Goal: Task Accomplishment & Management: Manage account settings

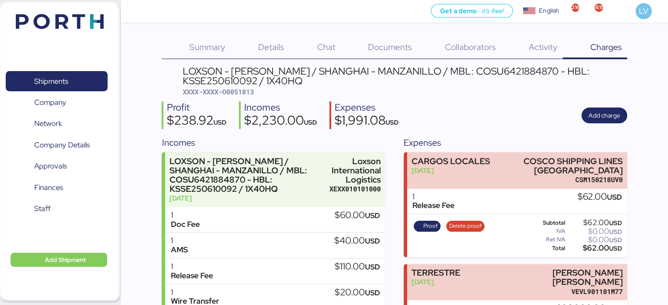
click at [101, 24] on img at bounding box center [60, 21] width 88 height 15
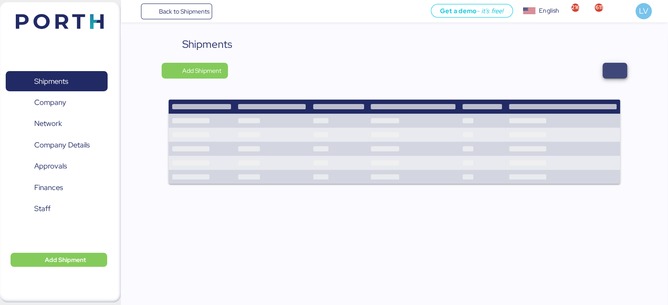
click at [625, 65] on span "button" at bounding box center [615, 71] width 25 height 16
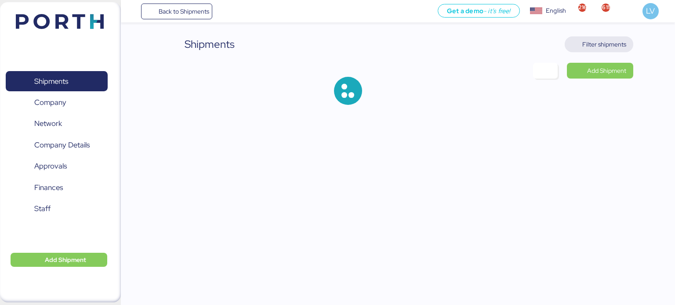
click at [607, 50] on span "Filter shipments" at bounding box center [599, 44] width 55 height 12
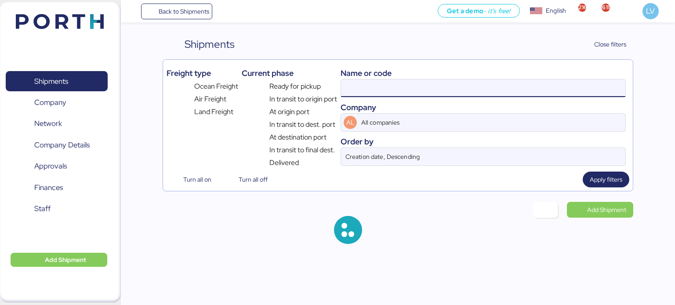
click at [506, 91] on input at bounding box center [483, 89] width 284 height 18
paste input "142502631026"
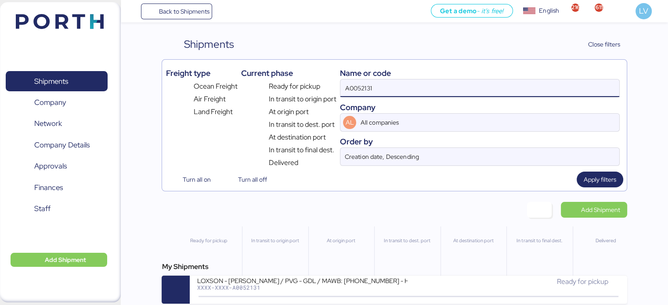
drag, startPoint x: 506, startPoint y: 91, endPoint x: 477, endPoint y: 86, distance: 29.6
click at [477, 86] on input "A0052131" at bounding box center [480, 89] width 279 height 18
paste input "142502631026"
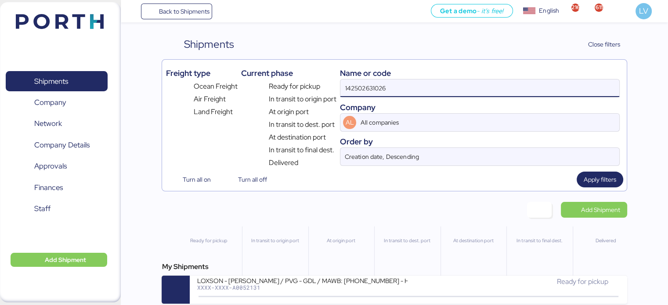
type input "142502631026"
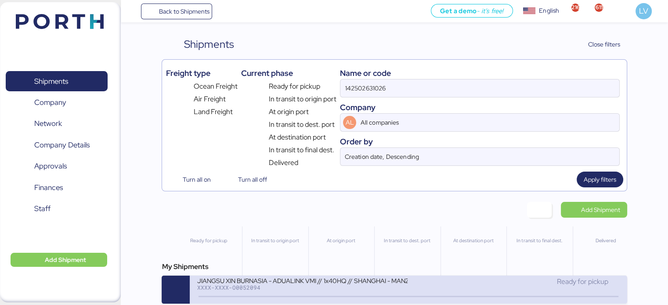
click at [295, 277] on div "JIANGSU XIN BURNASIA - ADUALINK VMI // 1x40HQ // SHANGHAI - MANZANILLO / HBL: B…" at bounding box center [408, 290] width 437 height 28
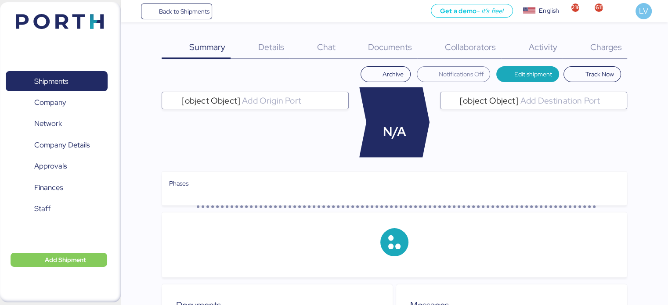
click at [407, 88] on div "Archive Notifications Off Edit shipment Track Now [object Object] N/A [object O…" at bounding box center [394, 171] width 465 height 211
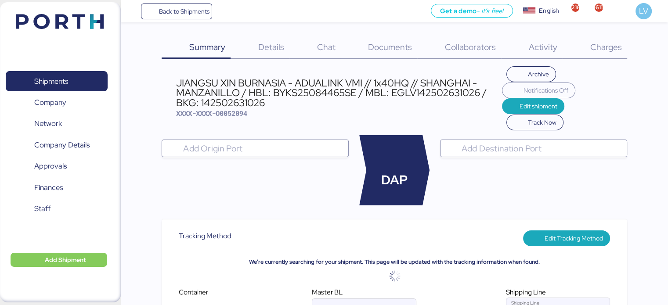
click at [624, 47] on div "Charges 0" at bounding box center [595, 47] width 65 height 23
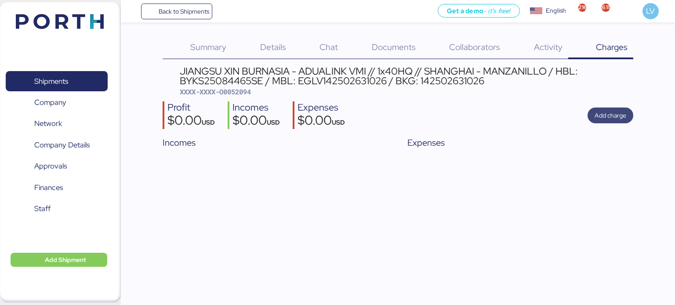
click at [601, 122] on span "Add charge" at bounding box center [610, 116] width 46 height 16
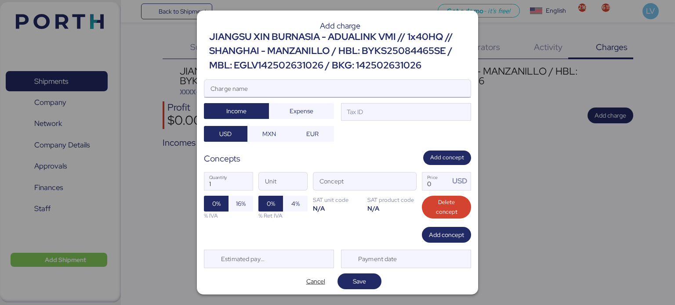
click at [424, 96] on input "Charge name" at bounding box center [337, 89] width 266 height 18
type input "CARGOS EVERGREEN"
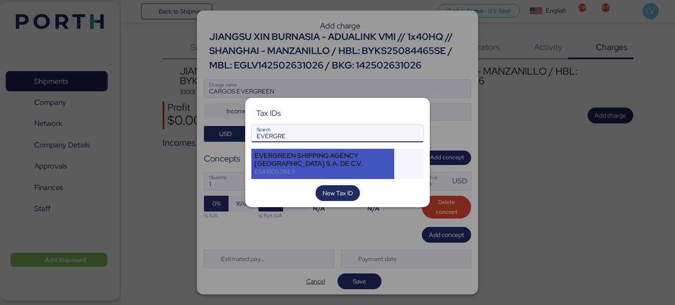
type input "EVERGRE"
click at [321, 158] on div "EVERGREEN SHIPPING AGENCY [GEOGRAPHIC_DATA] S.A. DE C.V." at bounding box center [322, 160] width 137 height 16
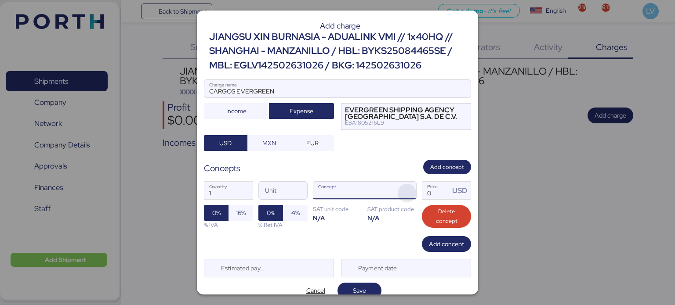
click at [400, 194] on span "button" at bounding box center [407, 193] width 18 height 18
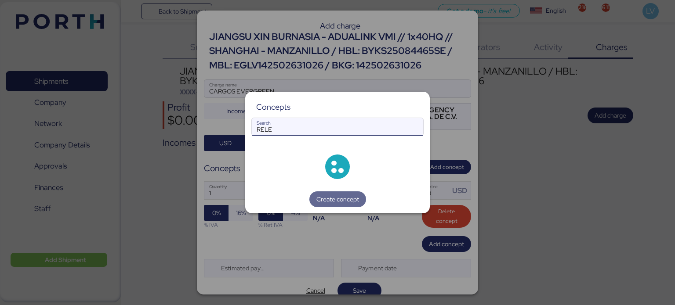
type input "RELE"
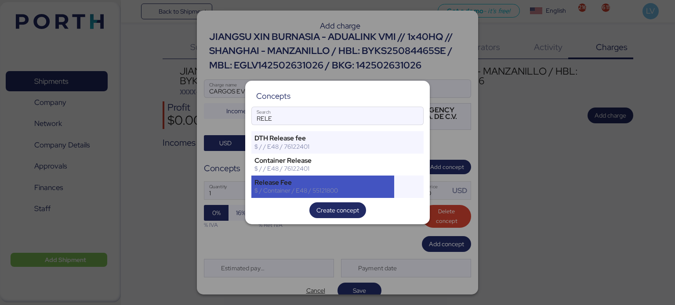
click at [283, 184] on div "Release Fee" at bounding box center [322, 183] width 137 height 8
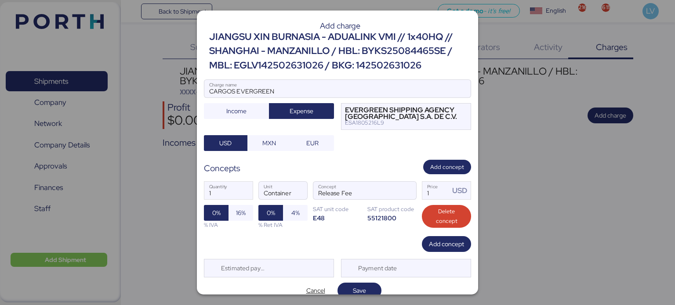
click at [429, 234] on div "1 Quantity Container Unit Release Fee Concept 1 Price USD 0% 16% % IVA 0% 4% % …" at bounding box center [337, 205] width 267 height 62
click at [429, 236] on span "Add concept" at bounding box center [446, 244] width 49 height 16
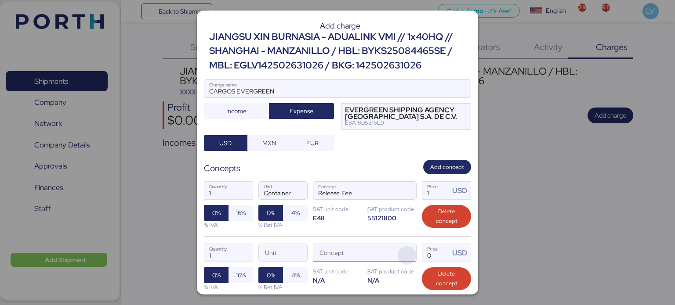
click at [402, 256] on span "button" at bounding box center [407, 255] width 18 height 18
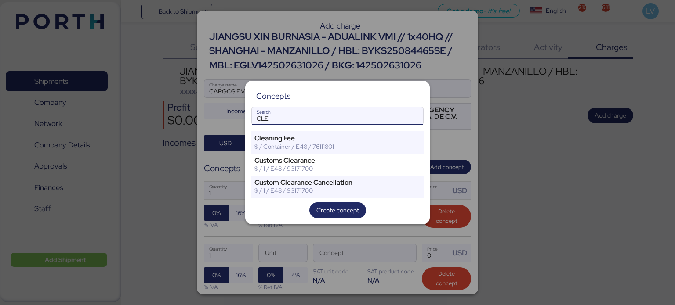
type input "CLE"
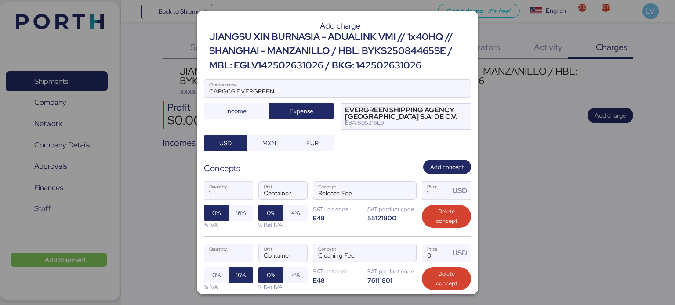
click at [425, 186] on input "1" at bounding box center [435, 191] width 27 height 18
type input "70"
click at [433, 253] on input "Price USD" at bounding box center [435, 253] width 27 height 18
type input "40"
click at [239, 216] on span "16%" at bounding box center [241, 213] width 10 height 11
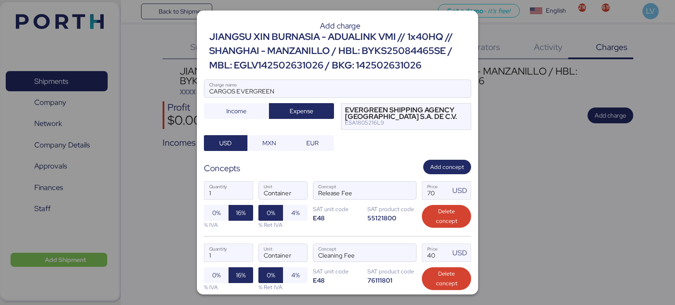
scroll to position [72, 0]
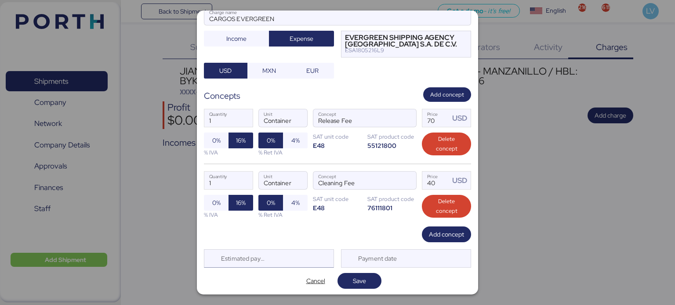
click at [293, 257] on div "Estimated payment date" at bounding box center [269, 259] width 130 height 18
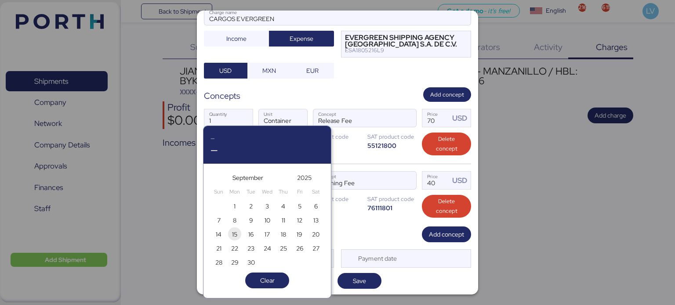
click at [233, 230] on span "15" at bounding box center [234, 234] width 5 height 11
type input "[DATE]"
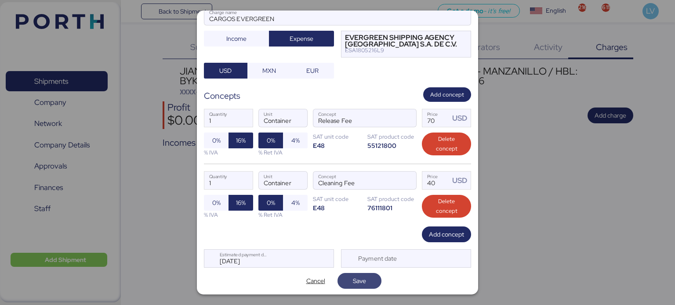
click at [353, 279] on span "Save" at bounding box center [359, 281] width 13 height 11
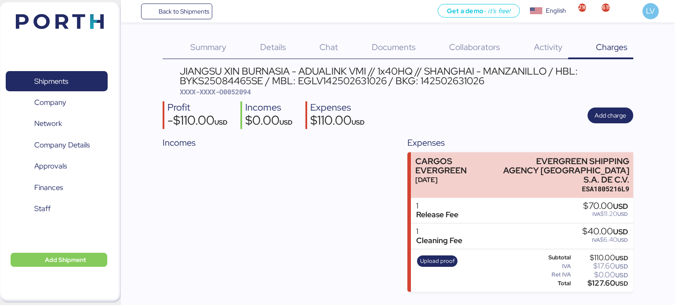
click at [345, 149] on div "Incomes" at bounding box center [276, 142] width 226 height 13
click at [438, 257] on span "Upload proof" at bounding box center [437, 262] width 35 height 10
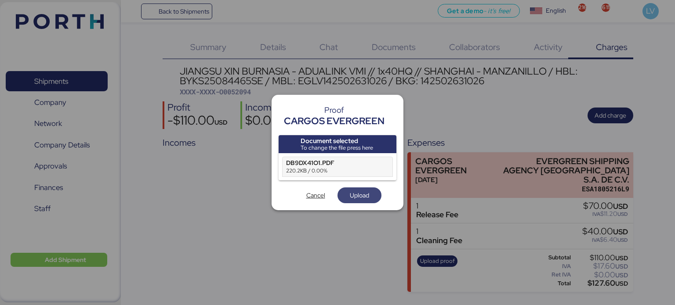
click at [372, 201] on span "Upload" at bounding box center [359, 195] width 30 height 12
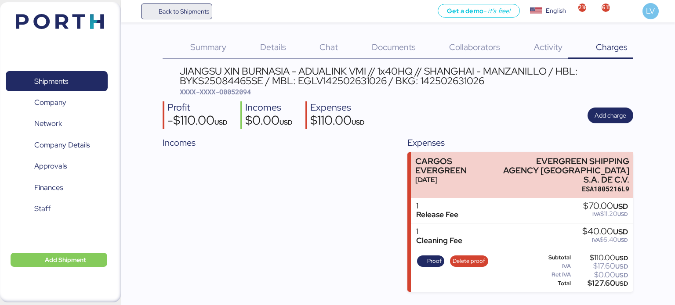
click at [183, 9] on span "Back to Shipments" at bounding box center [184, 11] width 51 height 11
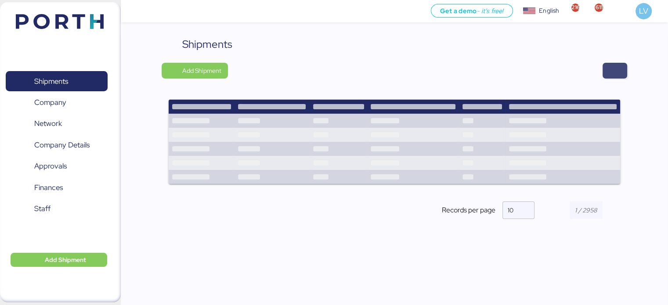
click at [615, 71] on span "button" at bounding box center [615, 71] width 11 height 12
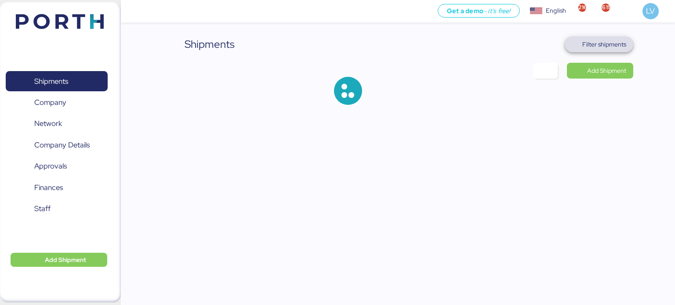
click at [613, 50] on span "Filter shipments" at bounding box center [599, 44] width 55 height 12
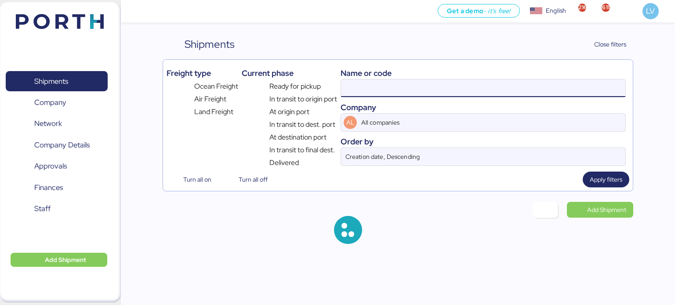
click at [538, 89] on input at bounding box center [483, 89] width 284 height 18
paste input "142502631034"
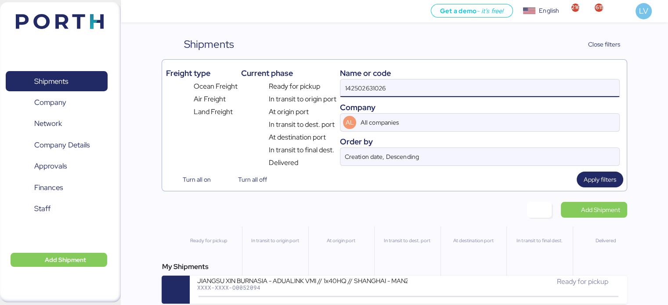
type input "142502631026"
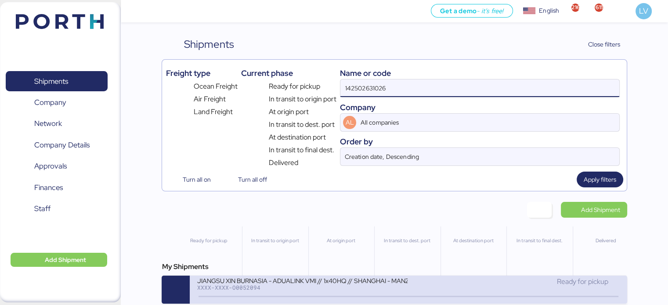
click at [275, 291] on div "XXXX-XXXX-O0052094" at bounding box center [302, 288] width 211 height 6
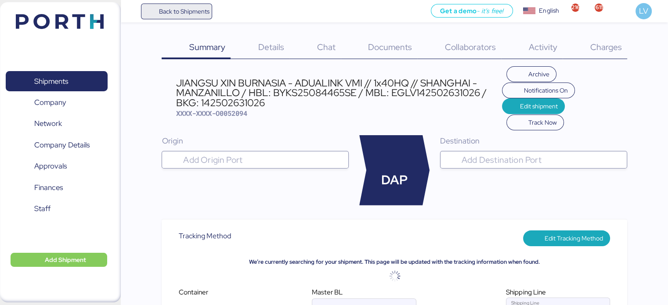
click at [180, 12] on span "Back to Shipments" at bounding box center [184, 11] width 51 height 11
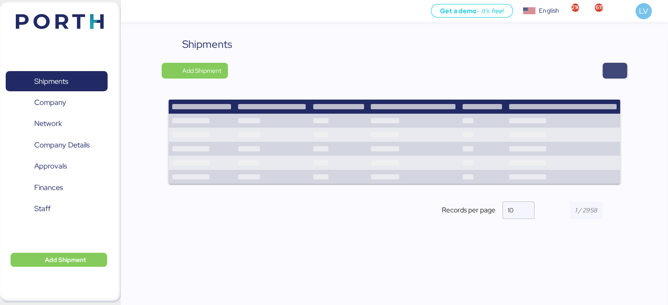
click at [616, 69] on span "button" at bounding box center [615, 71] width 11 height 12
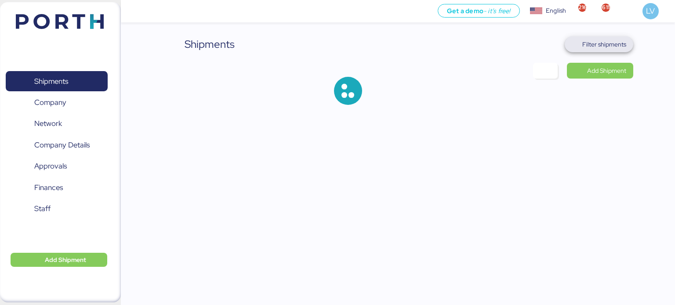
click at [606, 41] on span "Filter shipments" at bounding box center [604, 44] width 44 height 11
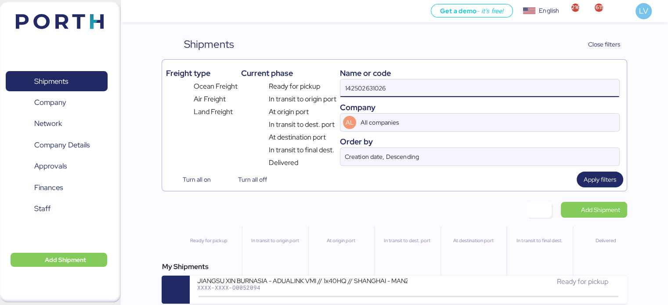
click at [556, 93] on input "142502631026" at bounding box center [480, 89] width 279 height 18
paste input "34"
type input "142502631034"
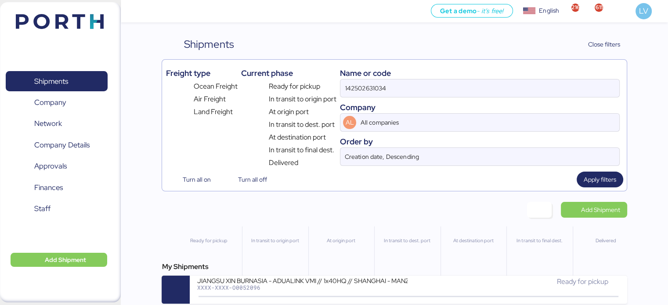
click at [318, 276] on div "My Shipments JIANGSU XIN BURNASIA - ADUALINK VMI // 1x40HQ // SHANGHAI - MANZAN…" at bounding box center [394, 283] width 465 height 42
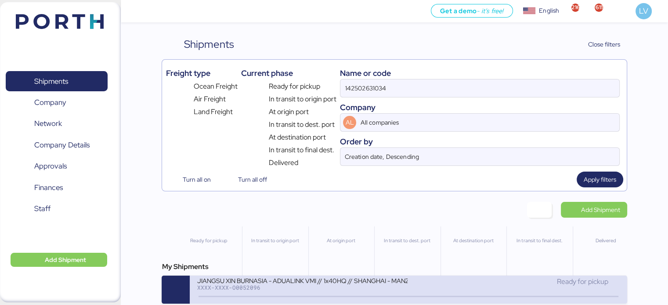
click at [315, 284] on div "JIANGSU XIN BURNASIA - ADUALINK VMI // 1x40HQ // SHANGHAI - MANZANILLO / HBL: B…" at bounding box center [302, 280] width 211 height 7
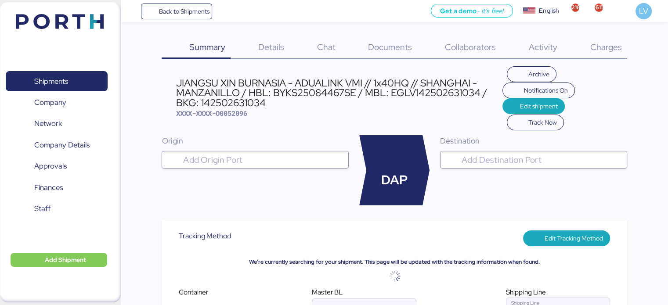
click at [594, 52] on span "Charges" at bounding box center [606, 46] width 32 height 11
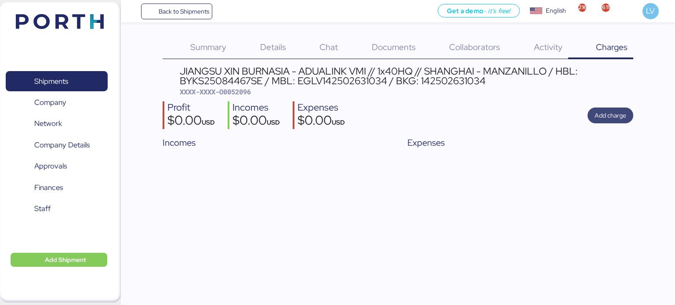
click at [600, 111] on span "Add charge" at bounding box center [610, 115] width 32 height 11
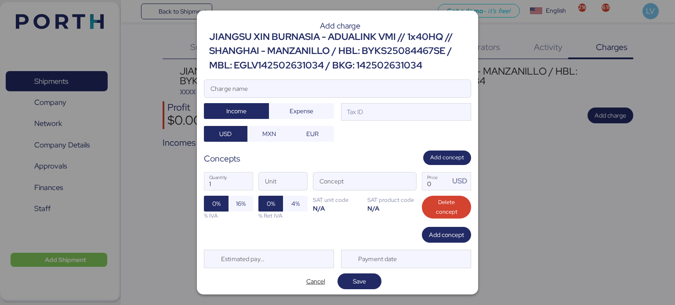
click at [334, 100] on div at bounding box center [337, 102] width 266 height 9
click at [334, 98] on input "Charge name" at bounding box center [337, 89] width 266 height 18
click at [334, 96] on input "Charge name" at bounding box center [337, 89] width 266 height 18
click at [334, 90] on input "Charge name" at bounding box center [337, 89] width 266 height 18
type input "c"
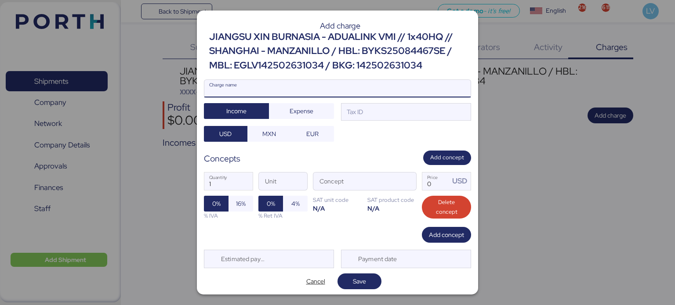
type input "c"
type input "CARGOS LOCALES EMC"
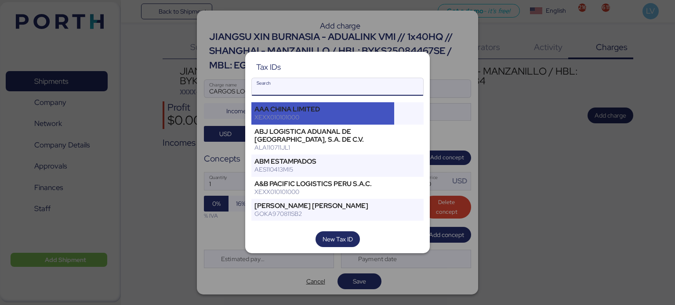
click at [286, 115] on div "XEXX010101000" at bounding box center [322, 117] width 137 height 8
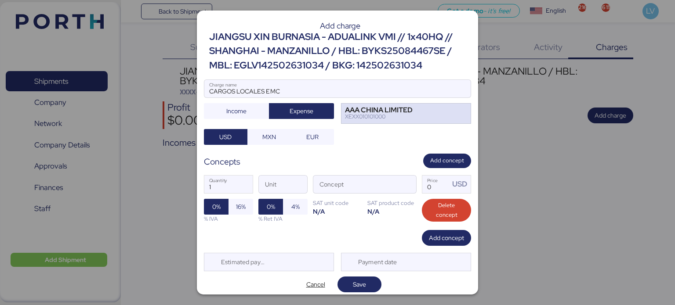
click at [380, 114] on div "XEXX010101000" at bounding box center [379, 117] width 68 height 6
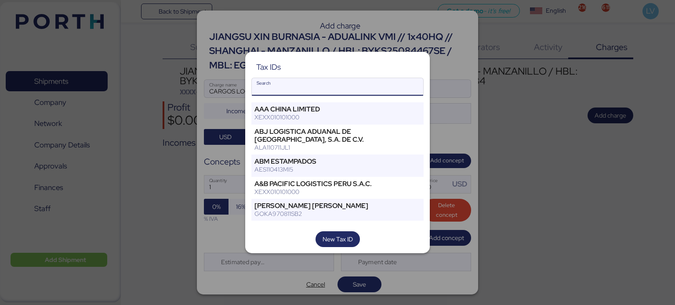
click at [338, 90] on input "Search" at bounding box center [337, 87] width 171 height 18
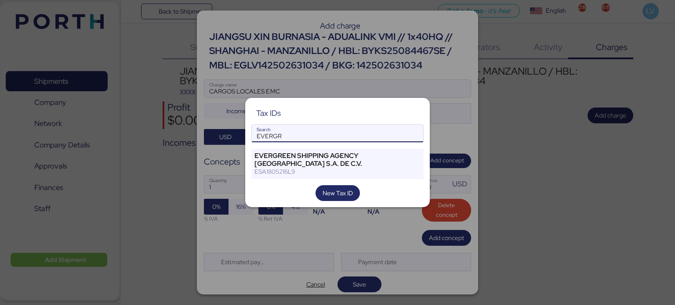
type input "EVERGR"
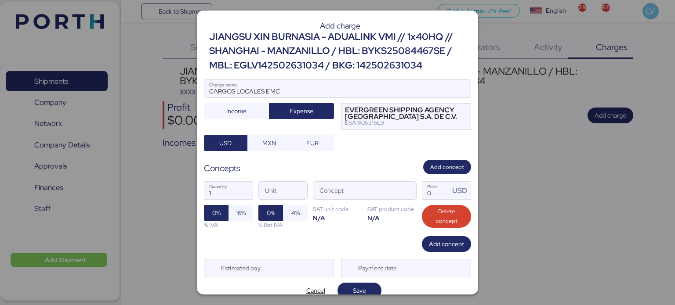
click at [406, 180] on div "1 Quantity Unit Concept 0 Price USD 0% 16% % IVA 0% 4% % Ret IVA SAT unit code …" at bounding box center [337, 205] width 267 height 62
click at [403, 191] on span "button" at bounding box center [407, 193] width 18 height 18
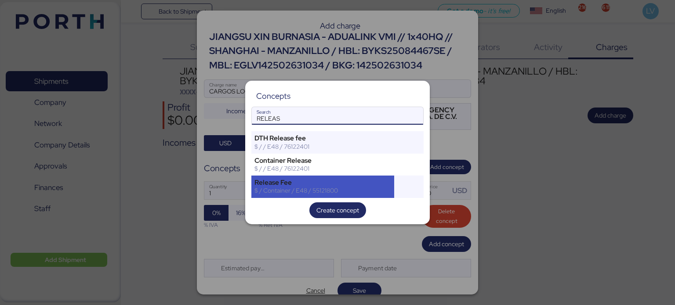
type input "RELEAS"
click at [345, 189] on div "$ / Container / E48 / 55121800" at bounding box center [322, 191] width 137 height 8
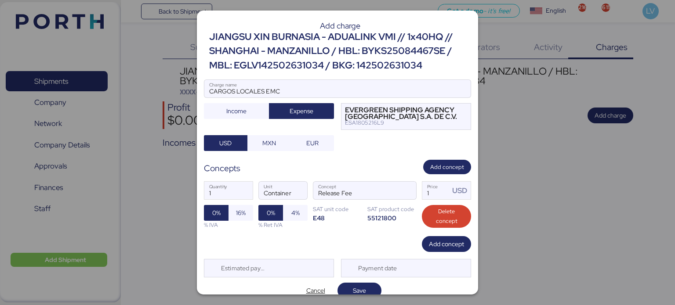
click at [444, 256] on div "Add charge JIANGSU XIN BURNASIA - ADUALINK VMI // 1x40HQ // SHANGHAI - MANZANIL…" at bounding box center [337, 153] width 281 height 284
click at [444, 248] on span "Add concept" at bounding box center [446, 244] width 35 height 11
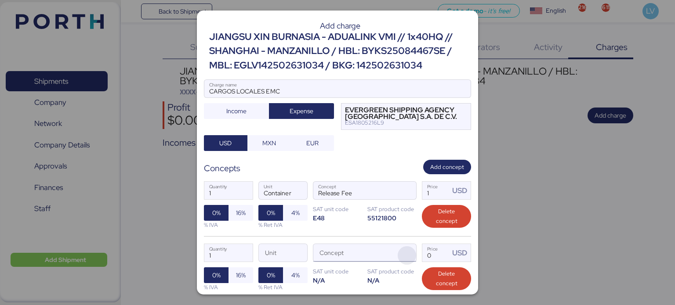
click at [398, 248] on span "button" at bounding box center [407, 255] width 18 height 18
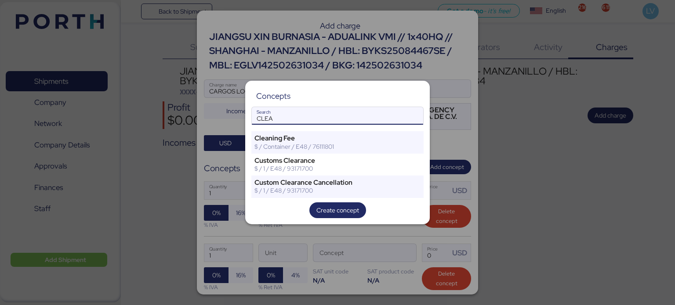
type input "CLEA"
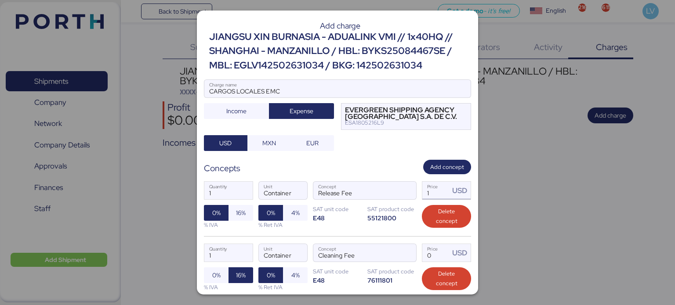
click at [429, 187] on input "1" at bounding box center [435, 191] width 27 height 18
type input "70"
click at [440, 258] on input "Price USD" at bounding box center [435, 253] width 27 height 18
type input "3"
type input "40"
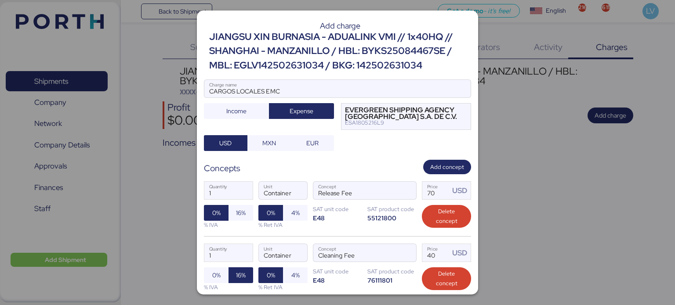
click at [243, 204] on div "1 Quantity Container Unit Release Fee Concept 70 Price USD 0% 16% % IVA 0% 4% %…" at bounding box center [337, 205] width 267 height 62
click at [243, 217] on span "16%" at bounding box center [241, 213] width 10 height 11
click at [337, 226] on div "1 Quantity Container Unit Release Fee Concept 70 Price USD 0% 16% % IVA 0% 4% %…" at bounding box center [337, 205] width 267 height 62
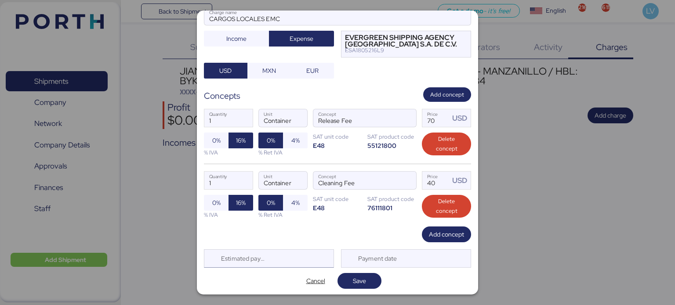
click at [302, 258] on div "Estimated payment date" at bounding box center [269, 259] width 130 height 18
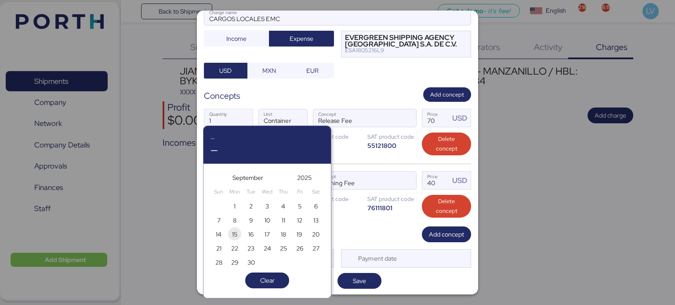
click at [232, 233] on span "15" at bounding box center [234, 234] width 5 height 11
type input "[DATE]"
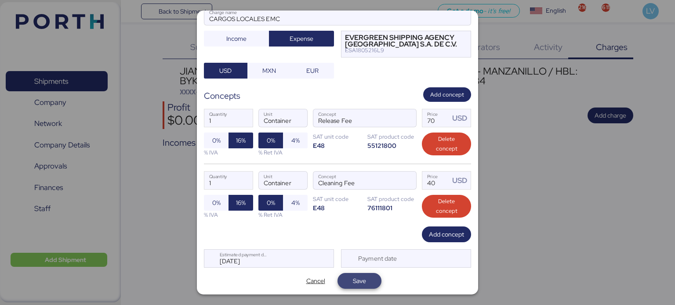
click at [362, 281] on span "Save" at bounding box center [359, 281] width 13 height 11
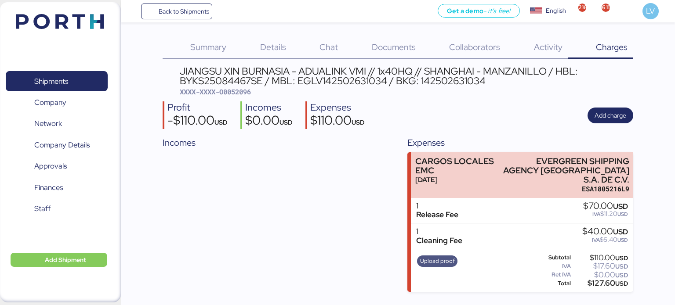
click at [440, 257] on span "Upload proof" at bounding box center [437, 262] width 35 height 10
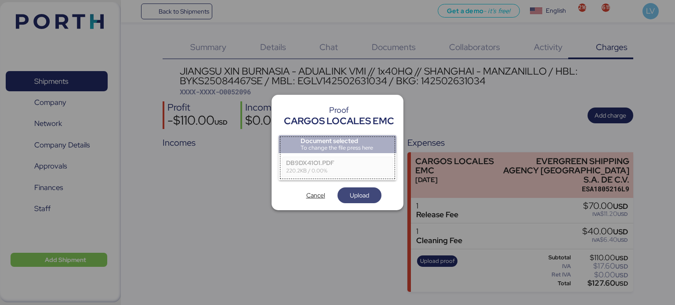
click at [359, 189] on span "Upload" at bounding box center [359, 195] width 30 height 12
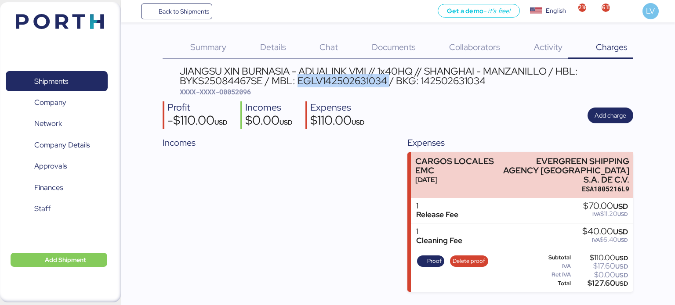
click at [352, 83] on div "JIANGSU XIN BURNASIA - ADUALINK VMI // 1x40HQ // SHANGHAI - MANZANILLO / HBL: B…" at bounding box center [407, 76] width 454 height 20
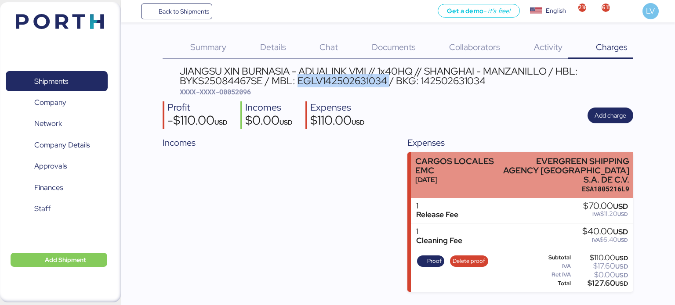
copy div "EGLV142502631034"
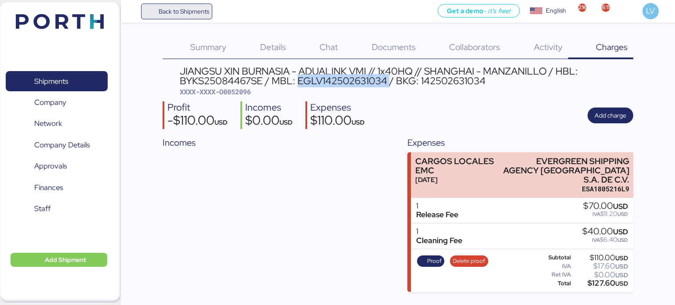
click at [192, 11] on span "Back to Shipments" at bounding box center [184, 11] width 51 height 11
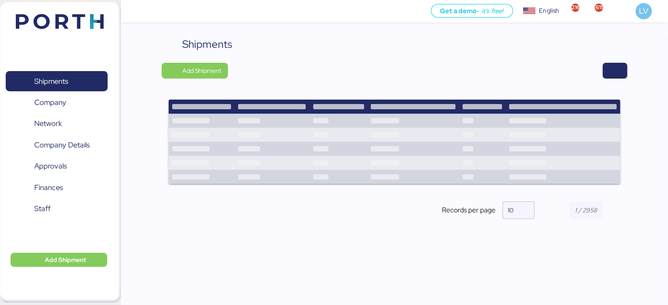
click at [593, 73] on div at bounding box center [430, 71] width 393 height 16
click at [614, 66] on span "button" at bounding box center [615, 71] width 11 height 12
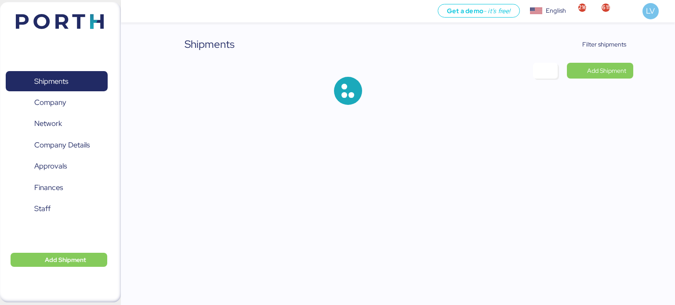
click at [612, 54] on div "Shipments Filter shipments Add Shipment" at bounding box center [398, 77] width 471 height 83
click at [609, 40] on span "Filter shipments" at bounding box center [604, 44] width 44 height 11
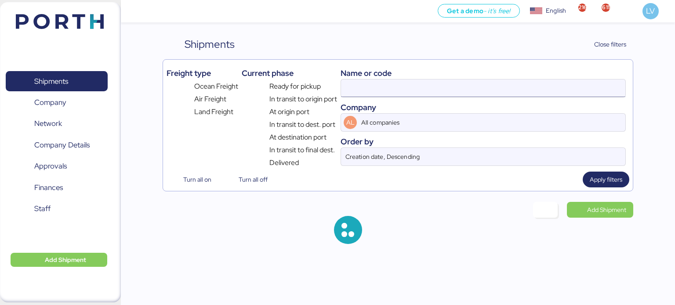
click at [527, 83] on input at bounding box center [483, 89] width 284 height 18
paste input "142502631069"
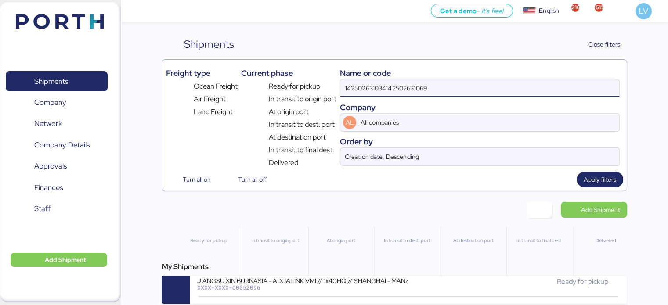
click at [527, 83] on input "142502631034142502631069" at bounding box center [480, 89] width 279 height 18
click at [526, 83] on input "142502631034142502631069" at bounding box center [480, 89] width 279 height 18
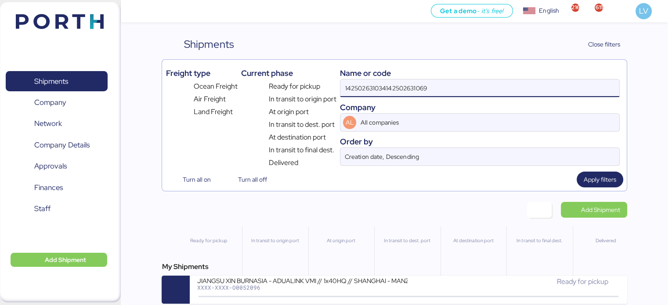
click at [526, 83] on input "142502631034142502631069" at bounding box center [480, 89] width 279 height 18
paste input
type input "142502631069"
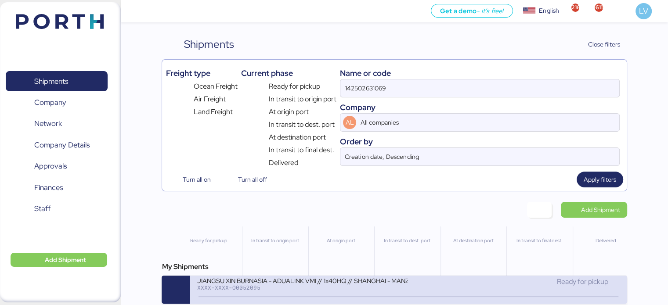
click at [308, 277] on div "JIANGSU XIN BURNASIA - ADUALINK VMI // 1x40HQ // SHANGHAI - MANZANILLO / HBL: B…" at bounding box center [408, 290] width 437 height 28
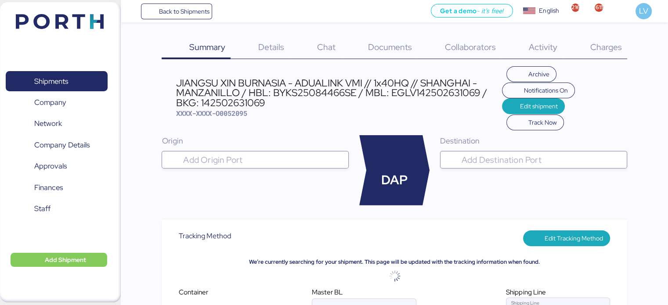
click at [598, 38] on div "Charges 0" at bounding box center [595, 47] width 65 height 23
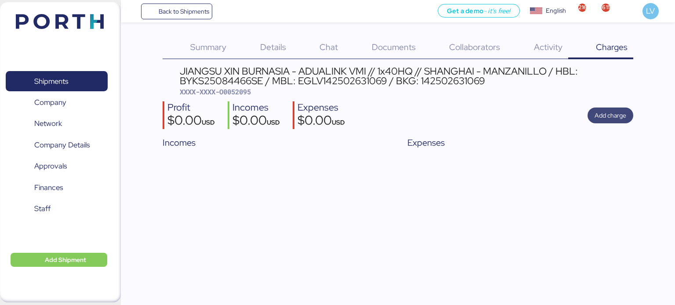
click at [611, 116] on span "Add charge" at bounding box center [610, 115] width 32 height 11
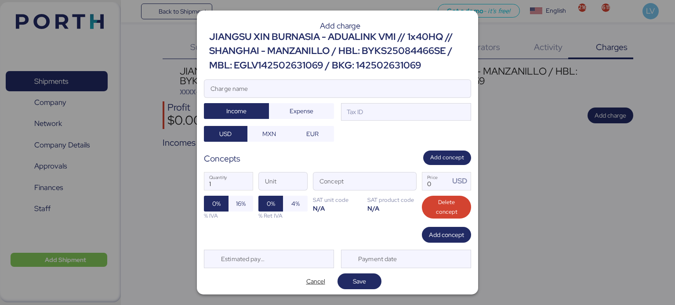
drag, startPoint x: 210, startPoint y: 2, endPoint x: 545, endPoint y: 115, distance: 352.9
click at [545, 115] on div at bounding box center [337, 152] width 675 height 305
click at [414, 88] on input "Charge name" at bounding box center [337, 89] width 266 height 18
type input "CARGOS LOCALES EMC"
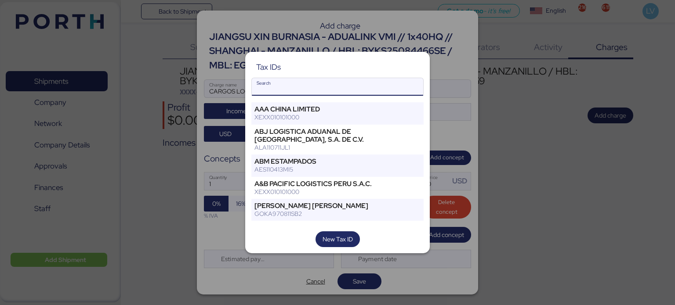
click at [318, 89] on input "Search" at bounding box center [337, 87] width 171 height 18
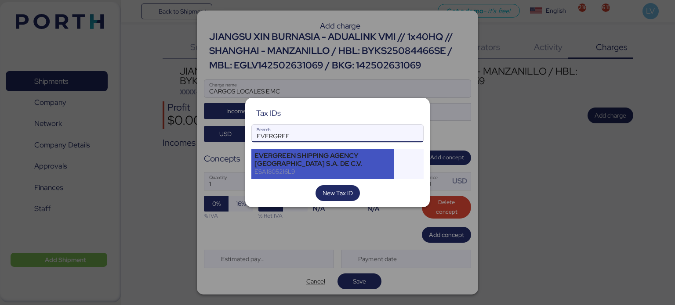
type input "EVERGREE"
click at [289, 154] on div "EVERGREEN SHIPPING AGENCY [GEOGRAPHIC_DATA] S.A. DE C.V." at bounding box center [322, 160] width 137 height 16
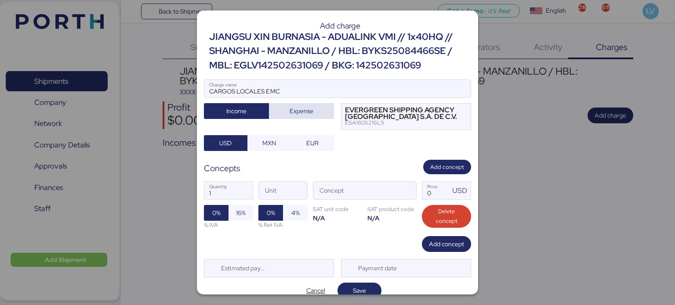
click at [294, 107] on span "Expense" at bounding box center [302, 111] width 24 height 11
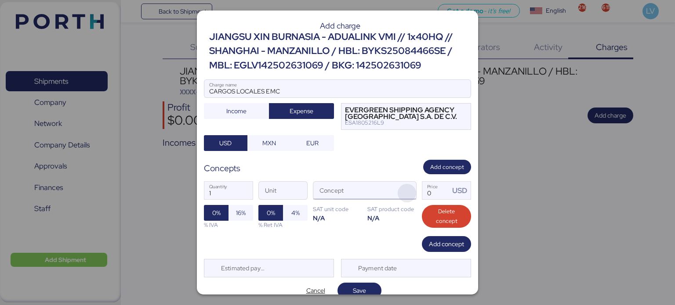
click at [407, 193] on span "button" at bounding box center [407, 193] width 18 height 18
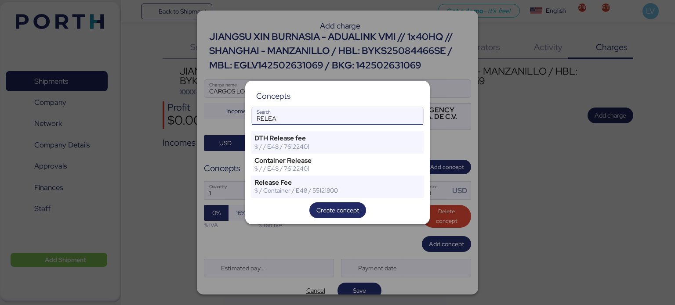
type input "RELEA"
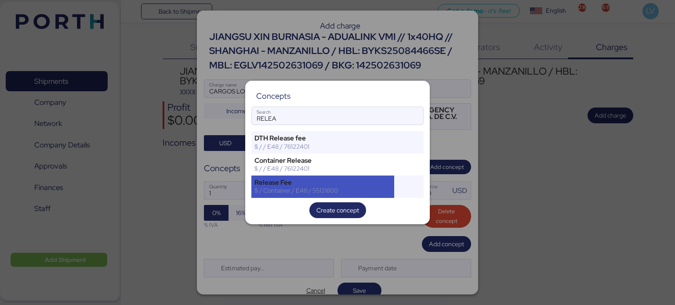
click at [282, 193] on div "$ / Container / E48 / 55121800" at bounding box center [322, 191] width 137 height 8
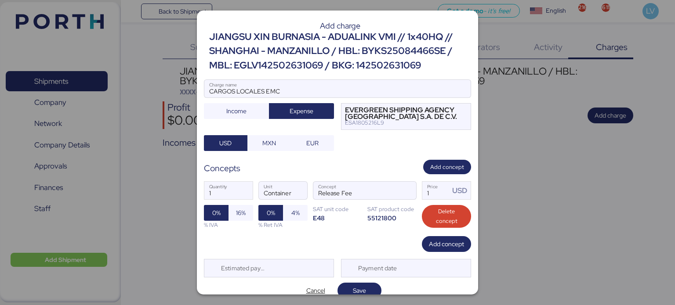
click at [323, 208] on div "SAT unit code" at bounding box center [337, 209] width 49 height 8
click at [441, 242] on span "Add concept" at bounding box center [446, 244] width 35 height 11
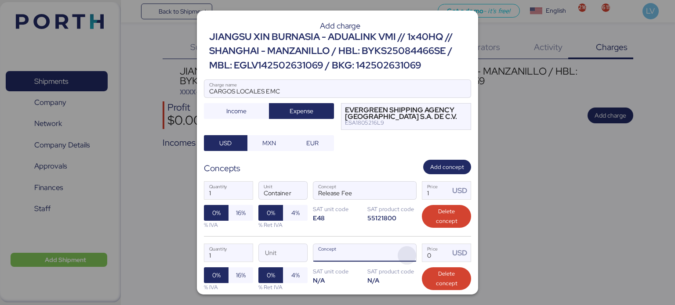
click at [409, 250] on span "button" at bounding box center [407, 255] width 18 height 18
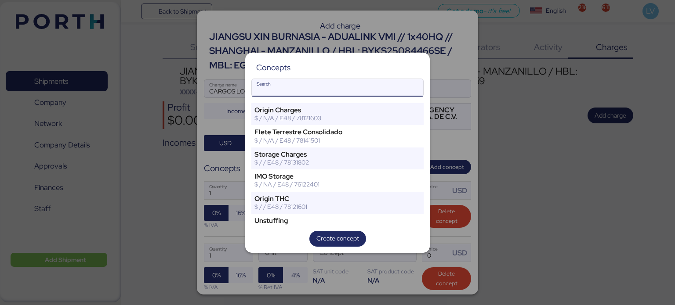
click at [348, 86] on input "Search" at bounding box center [337, 88] width 171 height 18
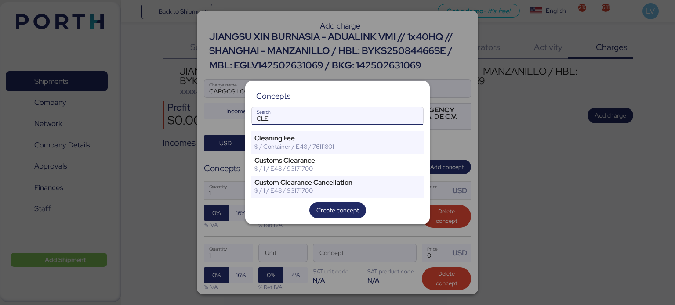
type input "CLE"
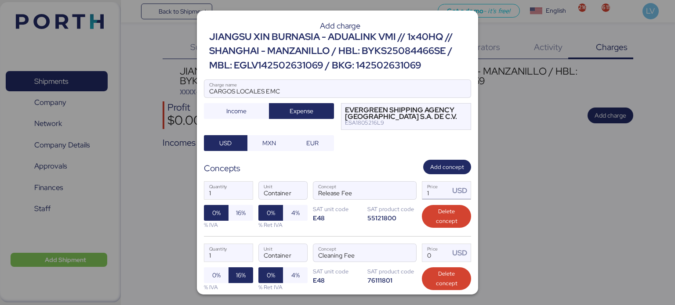
click at [431, 192] on input "1" at bounding box center [435, 191] width 27 height 18
type input "70"
click at [425, 251] on input "Price USD" at bounding box center [435, 253] width 27 height 18
type input "35"
click at [236, 217] on span "16%" at bounding box center [241, 213] width 10 height 11
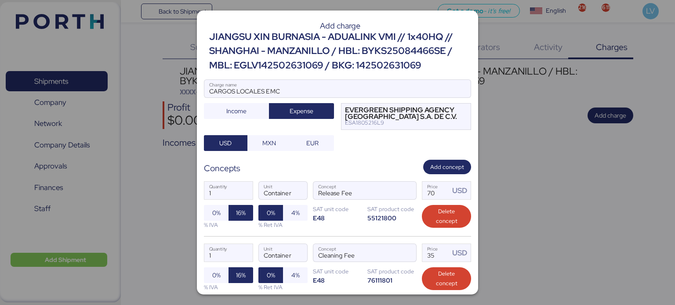
scroll to position [72, 0]
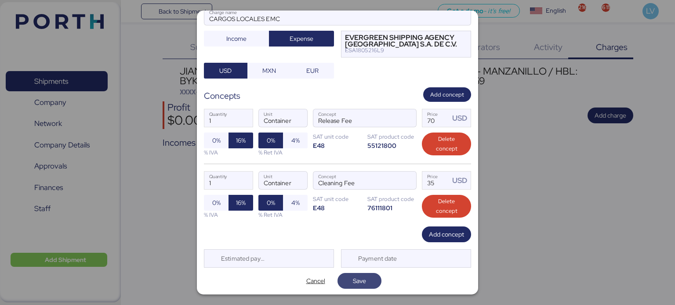
click at [355, 286] on span "Save" at bounding box center [359, 281] width 30 height 12
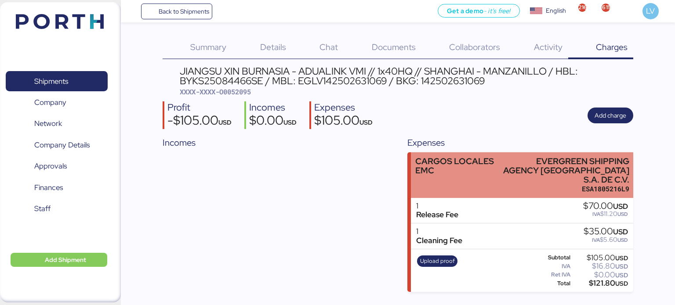
click at [500, 165] on div "CARGOS LOCALES EMC EVERGREEN SHIPPING AGENCY [GEOGRAPHIC_DATA] S.A. DE C.V. ESA…" at bounding box center [522, 175] width 222 height 46
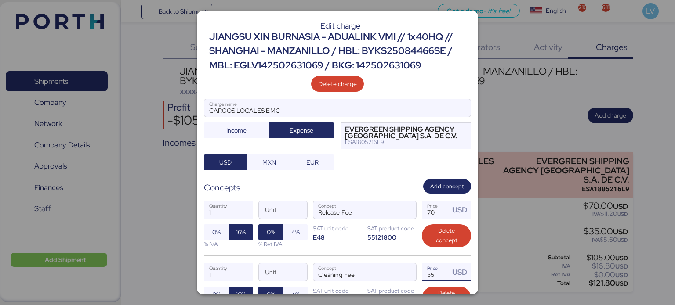
click at [432, 276] on input "35" at bounding box center [435, 273] width 27 height 18
type input "3"
type input "40"
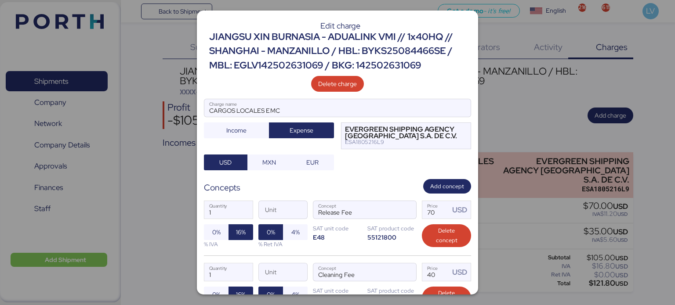
click at [373, 229] on div "SAT product code" at bounding box center [391, 229] width 49 height 8
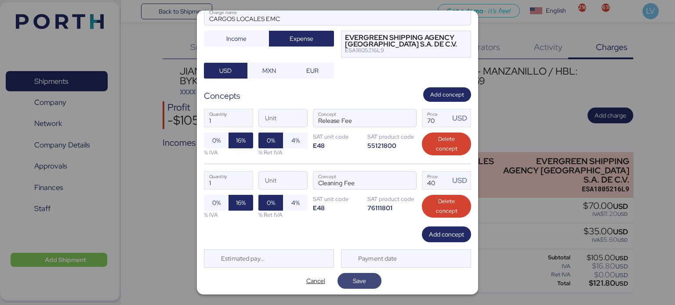
click at [345, 282] on span "Save" at bounding box center [359, 281] width 30 height 12
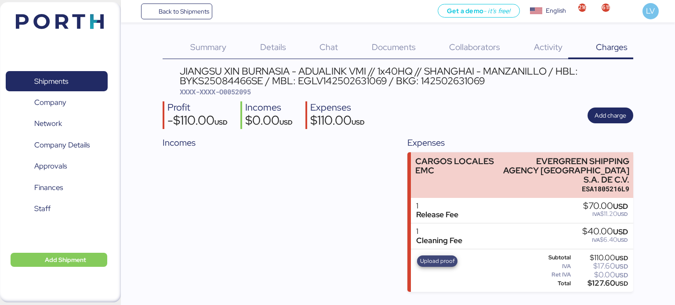
click at [446, 257] on span "Upload proof" at bounding box center [437, 262] width 35 height 10
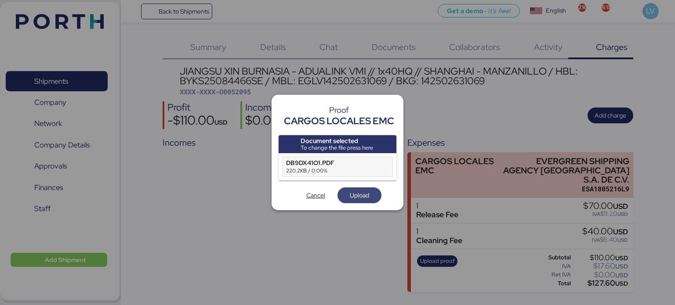
click at [365, 194] on span "Upload" at bounding box center [359, 195] width 19 height 11
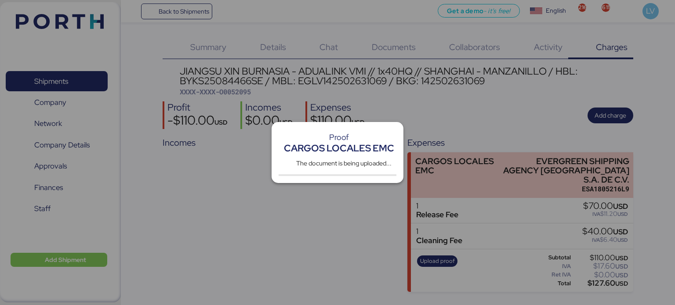
click at [362, 83] on div at bounding box center [337, 152] width 675 height 305
